Goal: Use online tool/utility

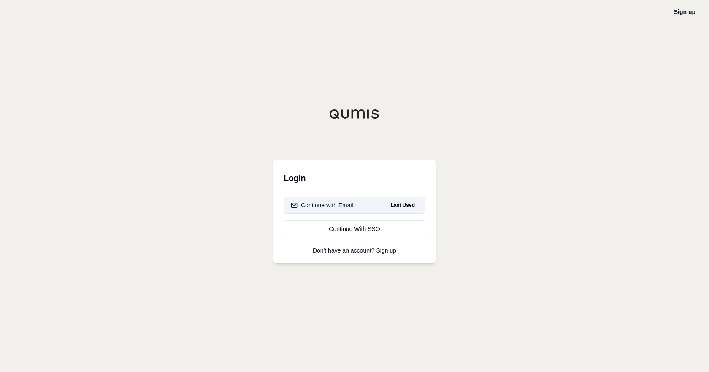
click at [361, 207] on button "Continue with Email Last Used" at bounding box center [355, 205] width 142 height 17
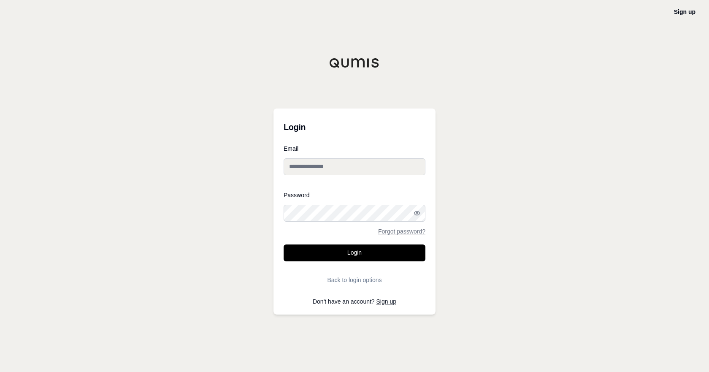
type input "**********"
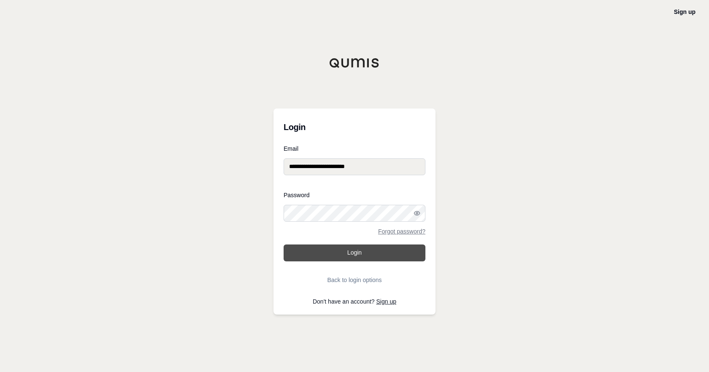
click at [345, 257] on button "Login" at bounding box center [355, 252] width 142 height 17
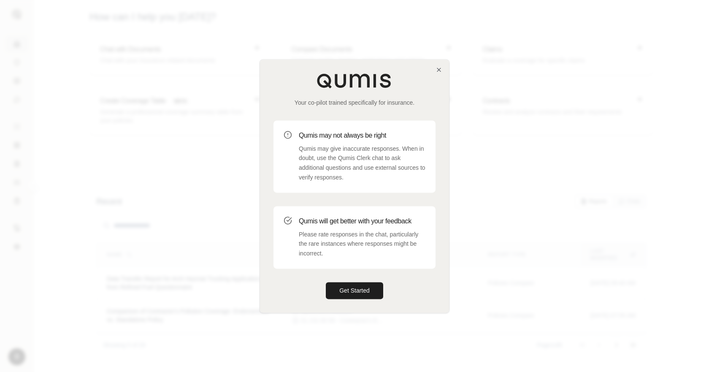
drag, startPoint x: 382, startPoint y: 306, endPoint x: 377, endPoint y: 305, distance: 4.8
click at [382, 306] on div "Your co-pilot trained specifically for insurance. Qumis may not always be right…" at bounding box center [354, 186] width 189 height 253
click at [355, 298] on button "Get Started" at bounding box center [354, 290] width 57 height 17
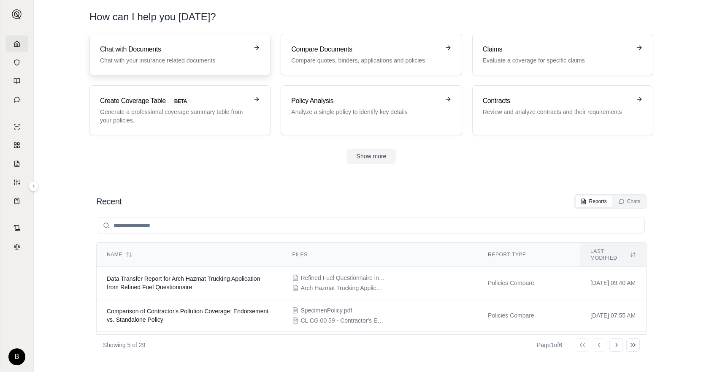
click at [174, 51] on h3 "Chat with Documents" at bounding box center [174, 49] width 148 height 10
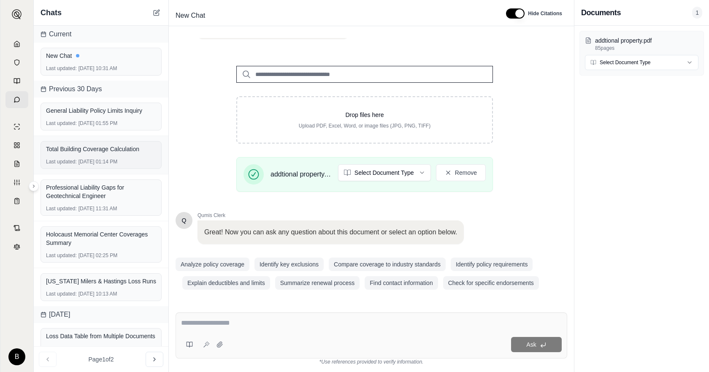
scroll to position [84, 0]
click at [279, 338] on div "Ask" at bounding box center [394, 344] width 335 height 15
drag, startPoint x: 289, startPoint y: 329, endPoint x: 282, endPoint y: 317, distance: 13.6
click at [282, 317] on div "Ask" at bounding box center [372, 335] width 392 height 46
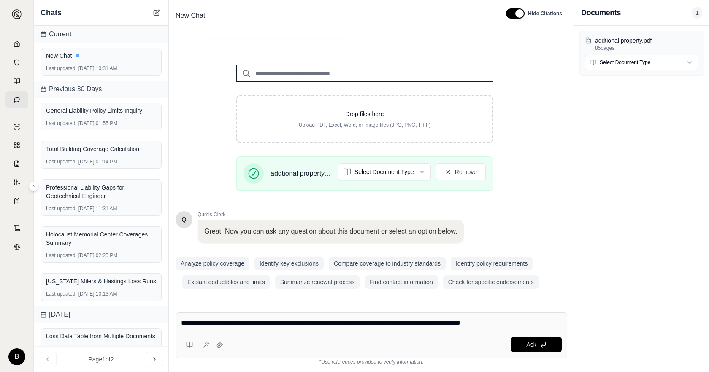
type textarea "**********"
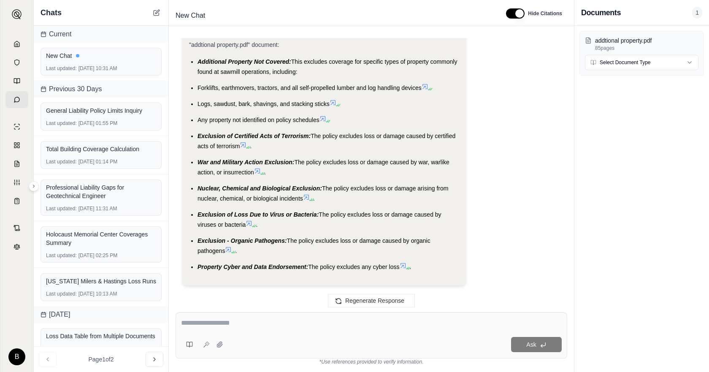
scroll to position [738, 0]
click at [233, 326] on textarea at bounding box center [371, 323] width 381 height 10
type textarea "**********"
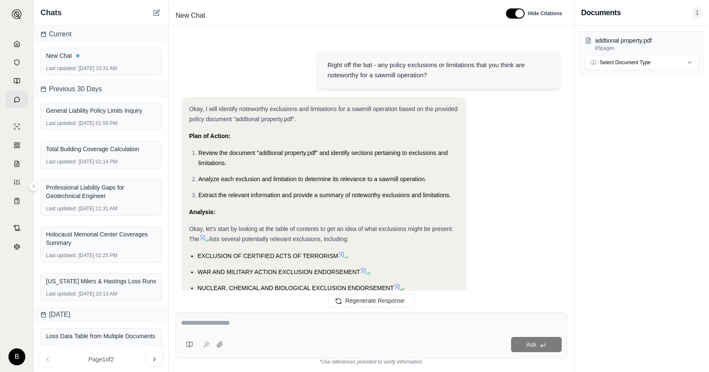
scroll to position [2145, 0]
